Goal: Navigation & Orientation: Find specific page/section

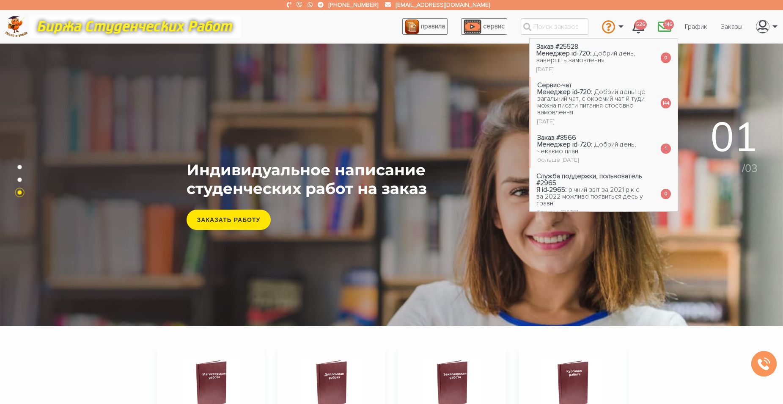
click at [664, 24] on span "146" at bounding box center [669, 24] width 11 height 11
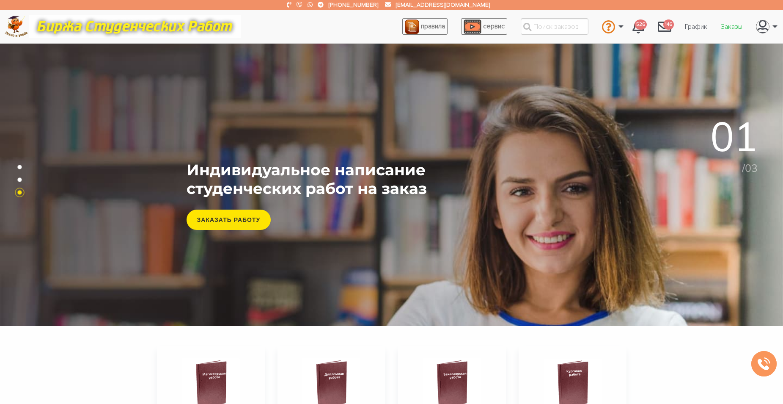
click at [726, 26] on link "Заказы" at bounding box center [731, 27] width 35 height 16
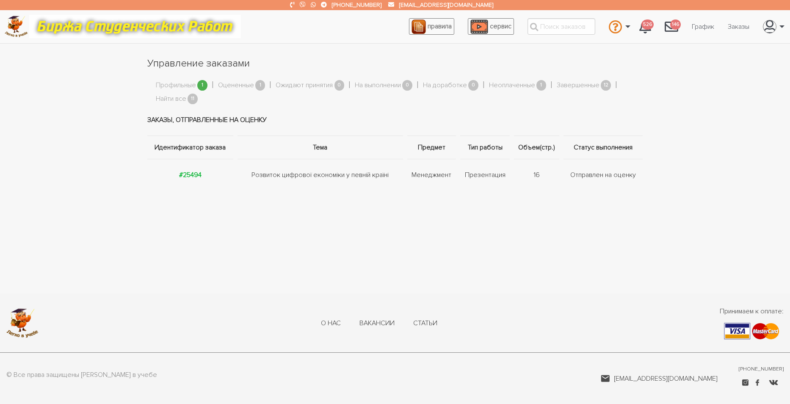
click at [178, 83] on link "Профильные" at bounding box center [176, 85] width 40 height 11
click at [176, 98] on link "Найти все" at bounding box center [171, 99] width 30 height 11
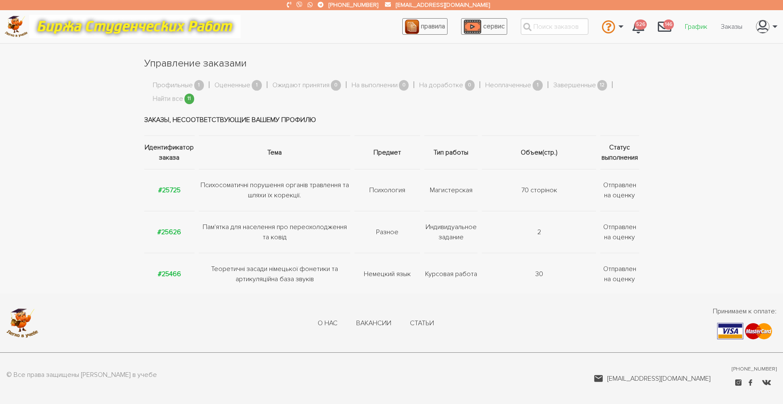
click at [691, 22] on link "График" at bounding box center [696, 27] width 36 height 16
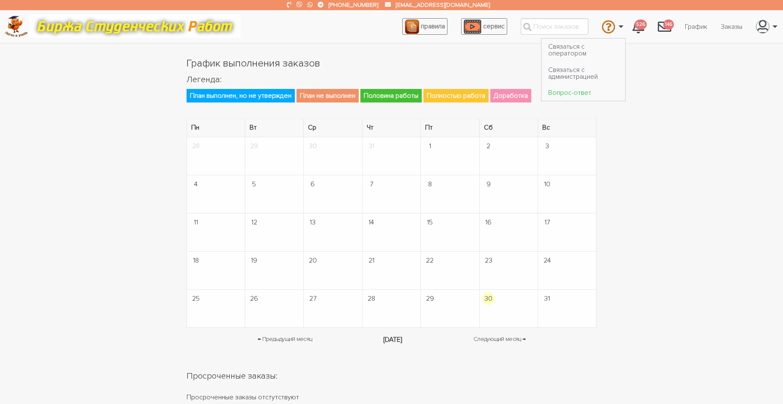
click at [560, 94] on link "Вопрос-ответ" at bounding box center [584, 93] width 84 height 16
